Goal: Information Seeking & Learning: Find specific fact

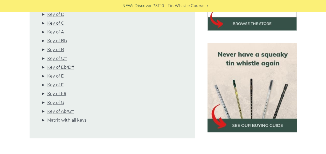
scroll to position [206, 0]
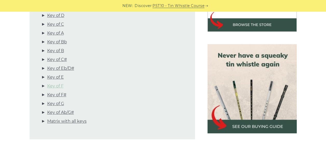
click at [60, 87] on link "Key of F" at bounding box center [55, 86] width 16 height 7
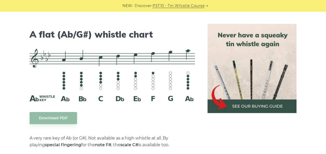
scroll to position [2786, 0]
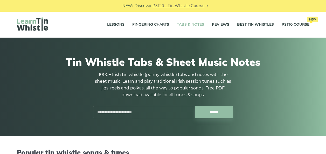
click at [191, 26] on link "Tabs & Notes" at bounding box center [190, 24] width 27 height 13
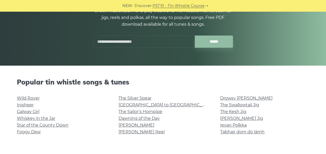
scroll to position [70, 0]
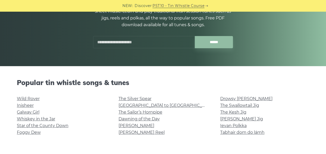
click at [144, 39] on input "text" at bounding box center [144, 42] width 102 height 12
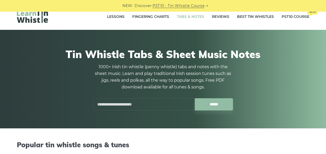
scroll to position [7, 0]
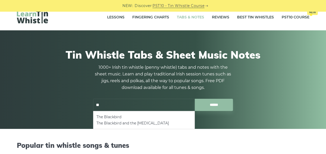
type input "*"
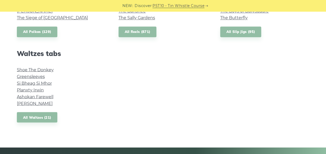
scroll to position [432, 0]
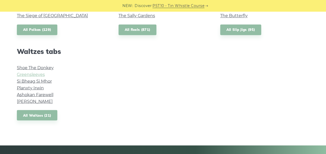
click at [35, 74] on link "Greensleeves" at bounding box center [31, 74] width 28 height 5
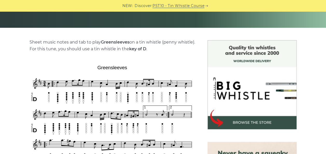
scroll to position [128, 0]
